Goal: Task Accomplishment & Management: Use online tool/utility

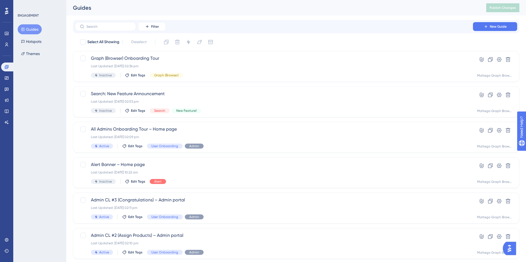
click at [46, 143] on div "ENGAGEMENT Guides Hotspots Themes" at bounding box center [39, 131] width 53 height 262
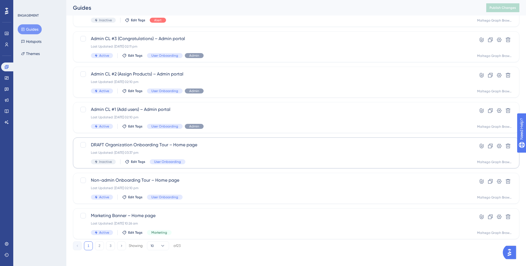
scroll to position [163, 0]
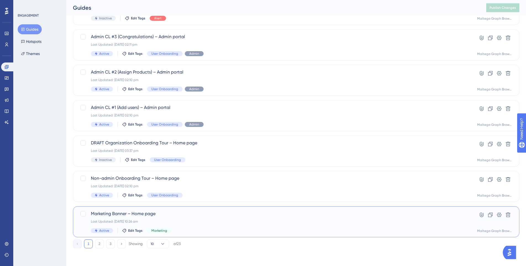
click at [207, 218] on div "Marketing Banner – Home page Last Updated: [DATE] 10:26 am Active Edit Tags Mar…" at bounding box center [274, 221] width 366 height 23
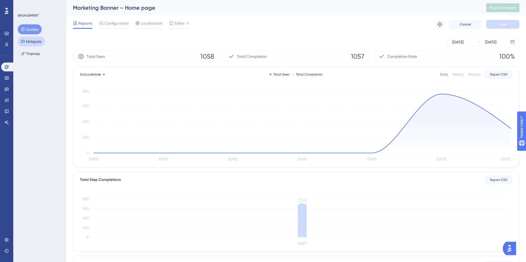
click at [41, 36] on button "Hotspots" at bounding box center [31, 41] width 27 height 10
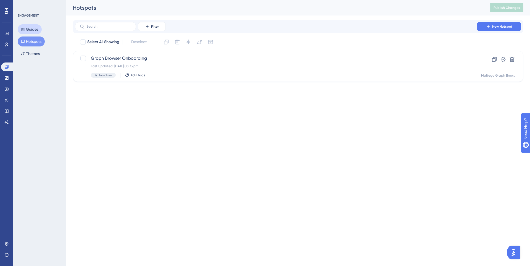
click at [36, 29] on button "Guides" at bounding box center [30, 29] width 24 height 10
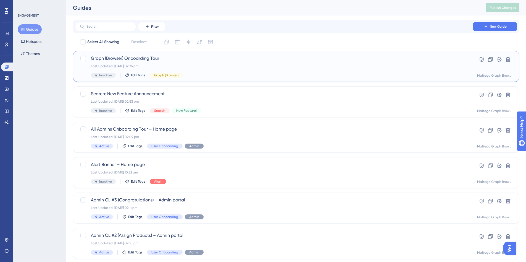
click at [192, 65] on div "Last Updated: [DATE] 02:36 pm" at bounding box center [274, 66] width 366 height 4
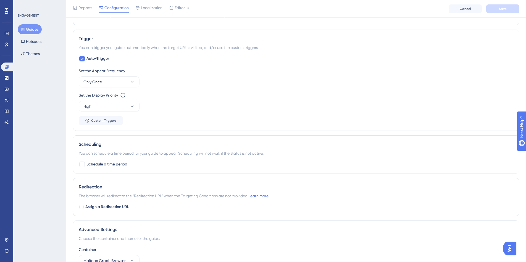
scroll to position [297, 0]
click at [111, 121] on span "Custom Triggers" at bounding box center [103, 121] width 25 height 4
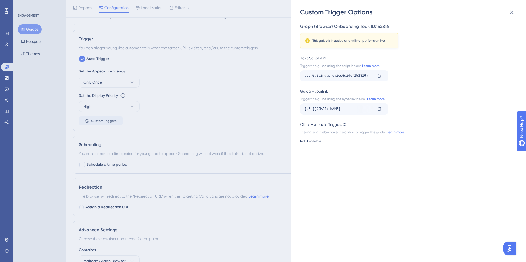
drag, startPoint x: 354, startPoint y: 98, endPoint x: 314, endPoint y: 95, distance: 39.9
click at [318, 94] on div "Guide Hyperlink Trigger the guide using the hyperlink below. Learn more [URL][D…" at bounding box center [407, 101] width 214 height 27
click at [316, 99] on div "Trigger the guide using the hyperlink below. Learn more" at bounding box center [407, 99] width 214 height 4
click at [327, 100] on div "Trigger the guide using the hyperlink below. Learn more" at bounding box center [407, 99] width 214 height 4
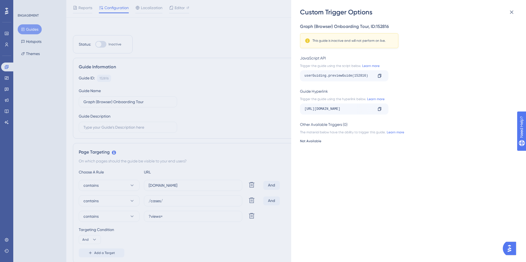
scroll to position [0, 0]
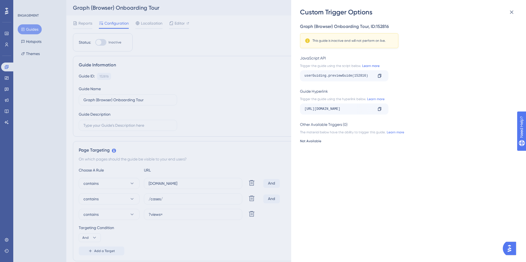
click at [371, 64] on link "Learn more" at bounding box center [370, 66] width 19 height 4
click at [38, 104] on div "Custom Trigger Options Graph (Browser) Onboarding Tour , ID: 152816 This guide …" at bounding box center [263, 131] width 526 height 262
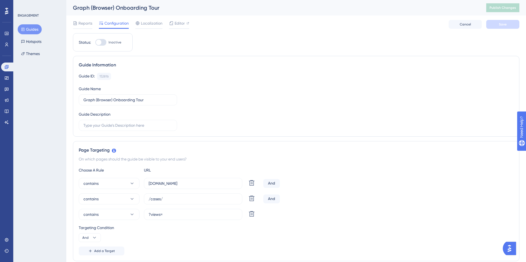
drag, startPoint x: 35, startPoint y: 30, endPoint x: 40, endPoint y: 35, distance: 6.8
click at [35, 30] on button "Guides" at bounding box center [30, 29] width 24 height 10
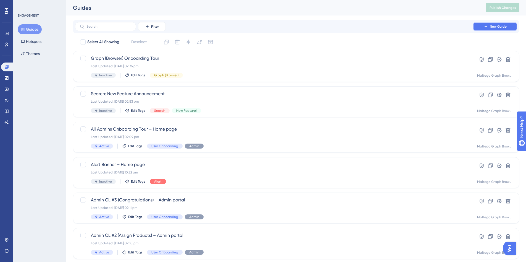
click at [490, 25] on span "New Guide" at bounding box center [498, 26] width 17 height 4
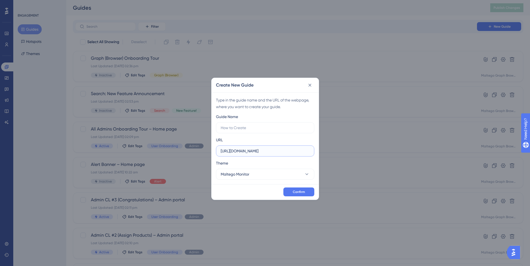
click at [295, 154] on input "[URL][DOMAIN_NAME]" at bounding box center [265, 151] width 89 height 6
drag, startPoint x: 234, startPoint y: 151, endPoint x: 254, endPoint y: 151, distance: 20.5
click at [254, 151] on input "[URL][DOMAIN_NAME]" at bounding box center [265, 151] width 89 height 6
type input "[URL][DOMAIN_NAME]"
click at [289, 175] on button "Maltego Monitor" at bounding box center [265, 174] width 98 height 11
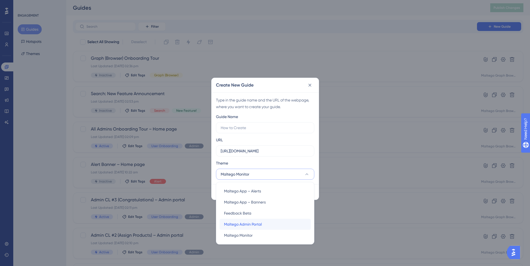
click at [277, 224] on div "Maltego Admin Portal Maltego Admin Portal" at bounding box center [265, 224] width 82 height 11
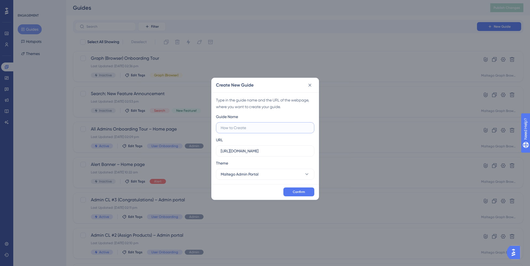
click at [250, 127] on input "text" at bounding box center [265, 128] width 89 height 6
click at [272, 127] on input "Graph (B) – Switch to" at bounding box center [265, 128] width 89 height 6
type input "Graph (B) – Switch to table view"
click at [296, 192] on span "Confirm" at bounding box center [299, 192] width 12 height 4
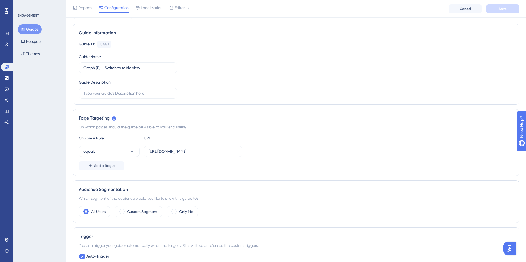
scroll to position [38, 0]
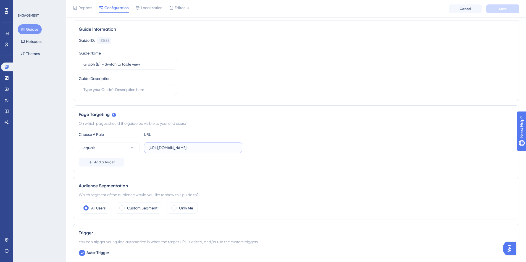
click at [164, 147] on input "[URL][DOMAIN_NAME]" at bounding box center [193, 147] width 89 height 6
click at [129, 145] on icon at bounding box center [132, 148] width 6 height 6
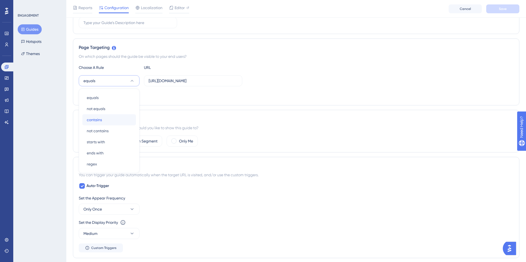
click at [120, 118] on div "contains contains" at bounding box center [109, 119] width 45 height 11
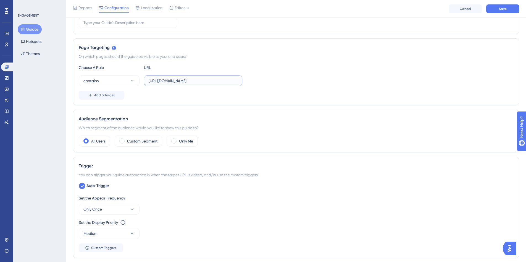
scroll to position [0, 23]
drag, startPoint x: 194, startPoint y: 80, endPoint x: 276, endPoint y: 90, distance: 82.9
click at [276, 90] on div "Choose A Rule URL contains [URL][DOMAIN_NAME] Add a Target" at bounding box center [296, 81] width 435 height 35
click at [107, 99] on div "Page Targeting On which pages should the guide be visible to your end users? Ch…" at bounding box center [296, 71] width 446 height 67
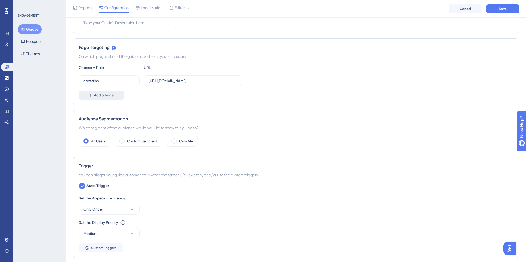
click at [111, 96] on span "Add a Target" at bounding box center [104, 95] width 21 height 4
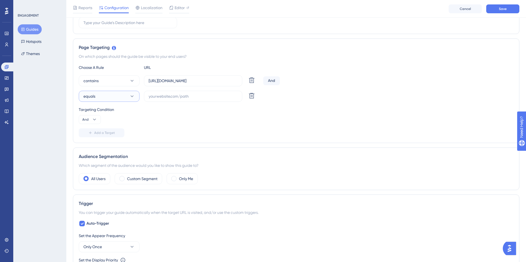
click at [133, 96] on icon at bounding box center [132, 96] width 6 height 6
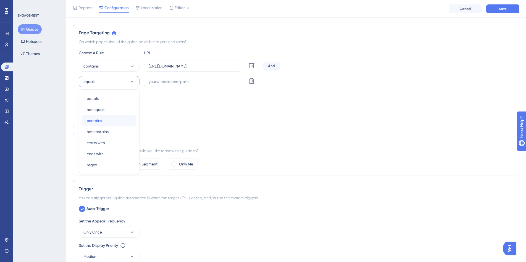
click at [128, 121] on div "contains contains" at bounding box center [109, 120] width 45 height 11
drag, startPoint x: 194, startPoint y: 66, endPoint x: 207, endPoint y: 67, distance: 13.0
click at [207, 67] on input "[URL][DOMAIN_NAME]" at bounding box center [193, 66] width 89 height 6
click at [205, 83] on input "text" at bounding box center [193, 81] width 89 height 6
paste input "/cases/"
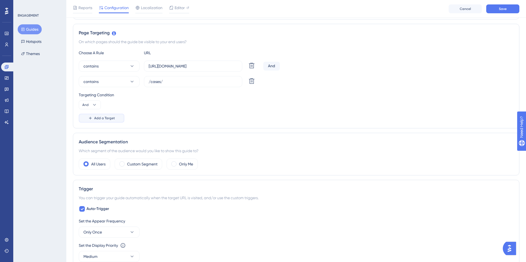
click at [98, 117] on span "Add a Target" at bounding box center [104, 118] width 21 height 4
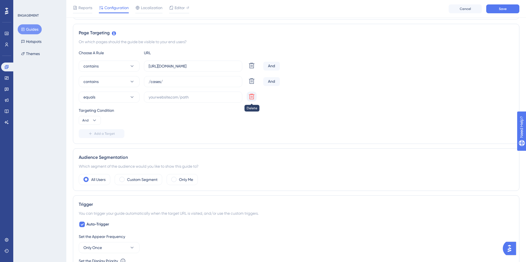
click at [250, 98] on icon at bounding box center [251, 96] width 7 height 7
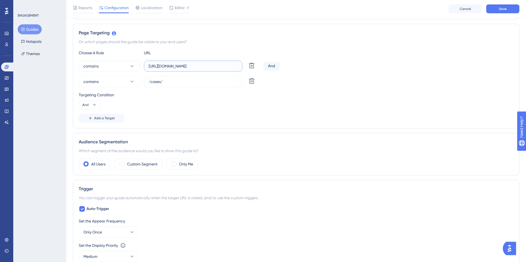
click at [222, 67] on input "[URL][DOMAIN_NAME]" at bounding box center [193, 66] width 89 height 6
drag, startPoint x: 215, startPoint y: 67, endPoint x: 249, endPoint y: 66, distance: 34.5
click at [249, 66] on div "contains [URL][DOMAIN_NAME] Delete" at bounding box center [170, 66] width 182 height 11
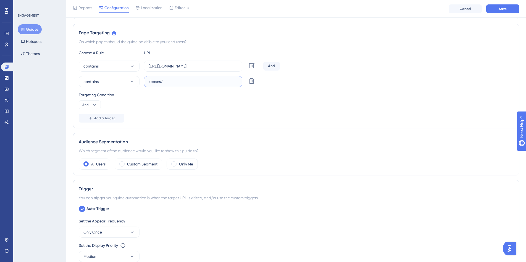
drag, startPoint x: 176, startPoint y: 84, endPoint x: 142, endPoint y: 78, distance: 34.6
click at [142, 78] on div "contains /cases/ Delete" at bounding box center [170, 81] width 182 height 11
paste input "views=graph"
type input "views=graph"
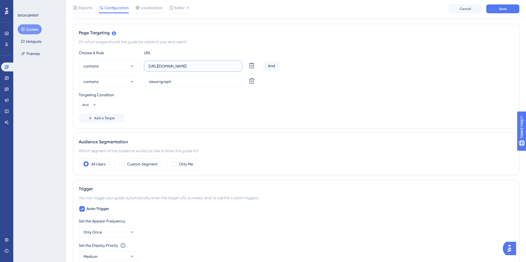
drag, startPoint x: 194, startPoint y: 66, endPoint x: 289, endPoint y: 69, distance: 94.8
click at [289, 69] on div "contains [URL][DOMAIN_NAME] Delete And" at bounding box center [296, 66] width 435 height 11
type input "[URL][DOMAIN_NAME]"
click at [286, 100] on div "Targeting Condition And" at bounding box center [296, 100] width 435 height 18
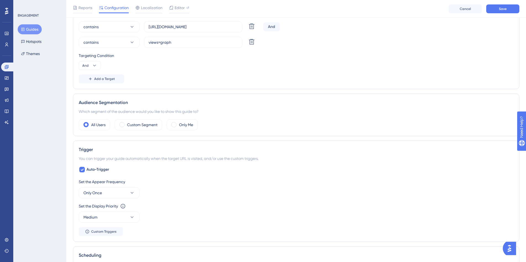
scroll to position [166, 0]
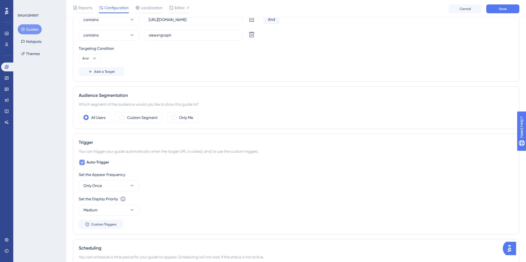
click at [83, 161] on icon at bounding box center [81, 162] width 3 height 4
checkbox input "false"
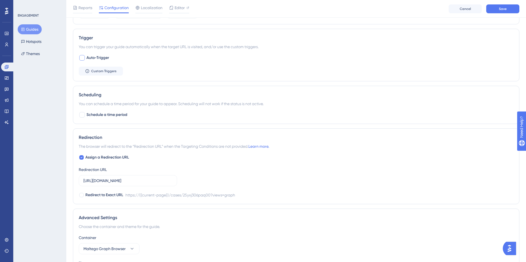
scroll to position [273, 0]
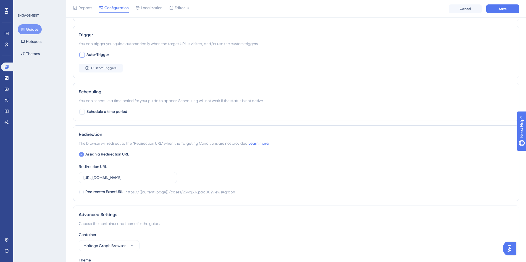
click at [79, 153] on div at bounding box center [81, 154] width 4 height 4
checkbox input "false"
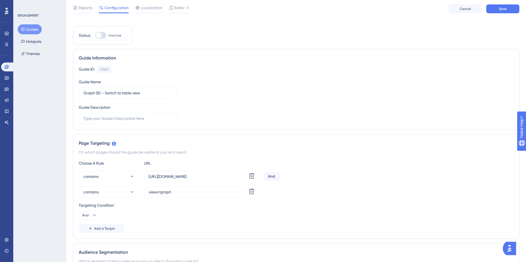
scroll to position [0, 0]
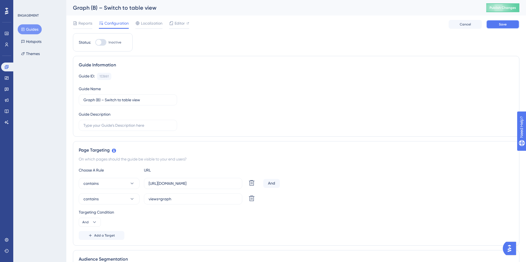
click at [498, 21] on button "Save" at bounding box center [502, 24] width 33 height 9
click at [498, 3] on button "Publish Changes" at bounding box center [502, 7] width 33 height 9
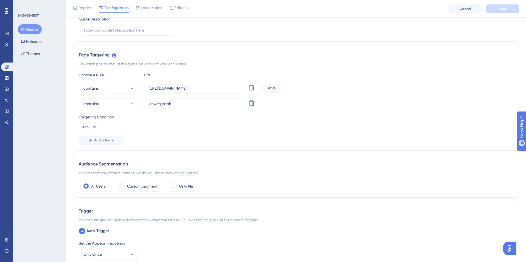
scroll to position [144, 0]
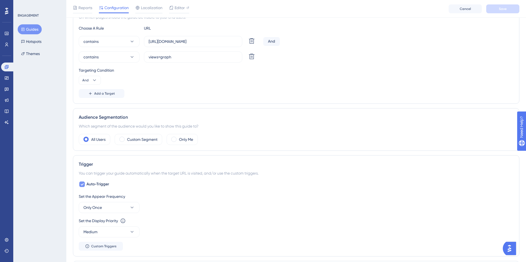
click at [82, 183] on icon at bounding box center [81, 184] width 3 height 4
checkbox input "false"
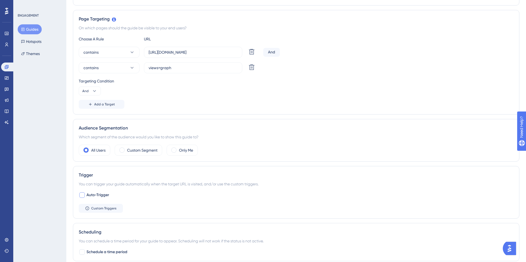
scroll to position [0, 0]
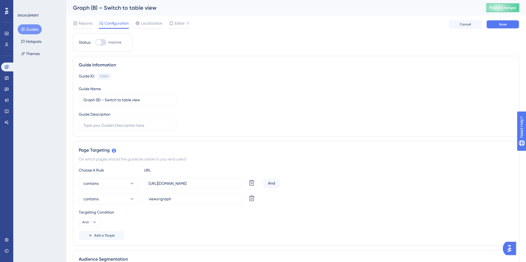
click at [502, 26] on span "Save" at bounding box center [503, 24] width 8 height 4
click at [510, 9] on button "Publish Changes" at bounding box center [502, 7] width 33 height 9
click at [77, 21] on icon at bounding box center [75, 23] width 4 height 4
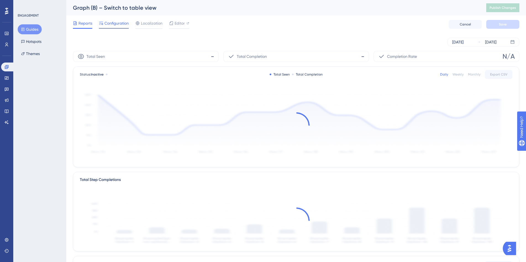
click at [115, 25] on span "Configuration" at bounding box center [116, 23] width 24 height 7
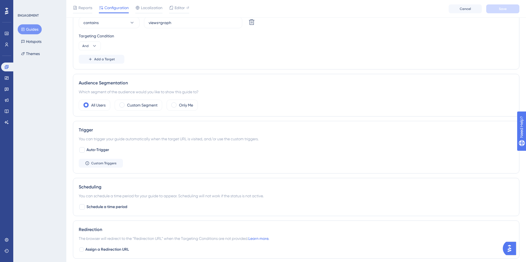
scroll to position [278, 0]
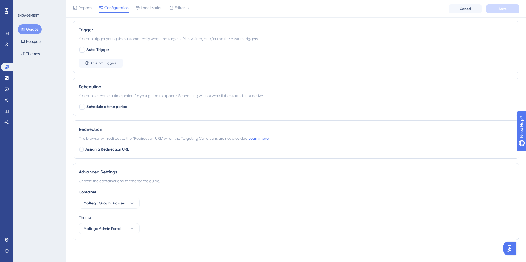
click at [39, 26] on button "Guides" at bounding box center [30, 29] width 24 height 10
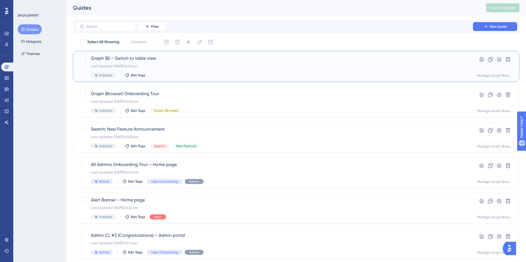
click at [204, 73] on div "Inactive Edit Tags" at bounding box center [274, 75] width 366 height 5
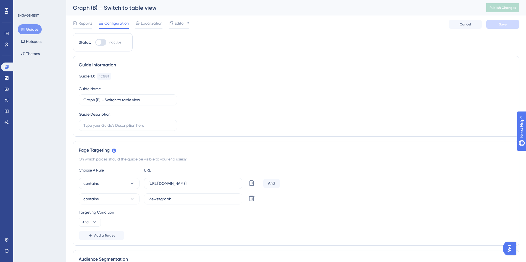
click at [40, 31] on button "Guides" at bounding box center [30, 29] width 24 height 10
